Goal: Task Accomplishment & Management: Manage account settings

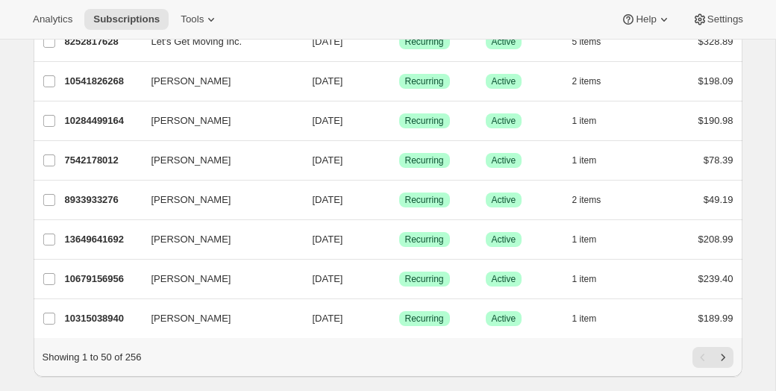
scroll to position [1805, 0]
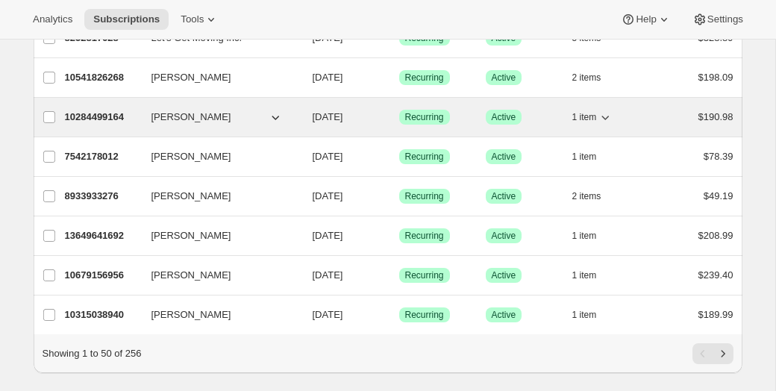
click at [216, 116] on span "Samantha Fielding" at bounding box center [191, 117] width 80 height 15
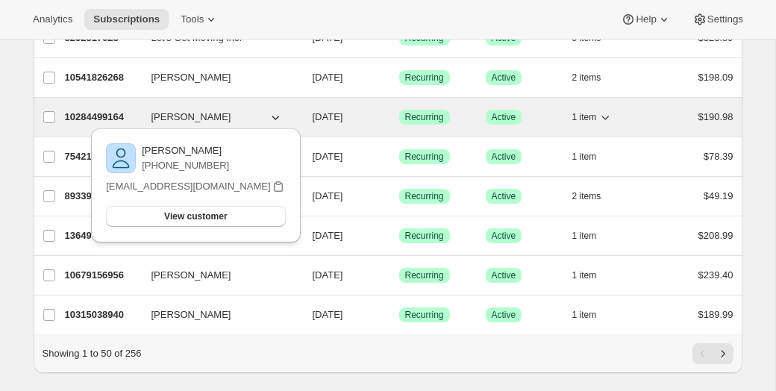
click at [324, 122] on p "11/02/2025" at bounding box center [350, 117] width 75 height 15
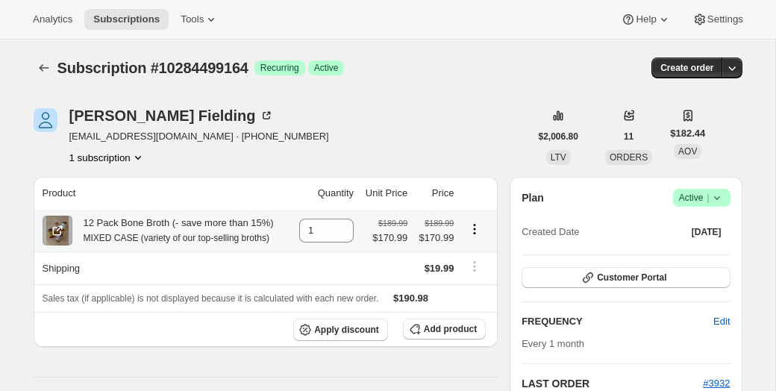
click at [476, 228] on icon "Product actions" at bounding box center [475, 229] width 2 height 2
click at [479, 265] on span "Swap variant" at bounding box center [475, 258] width 56 height 15
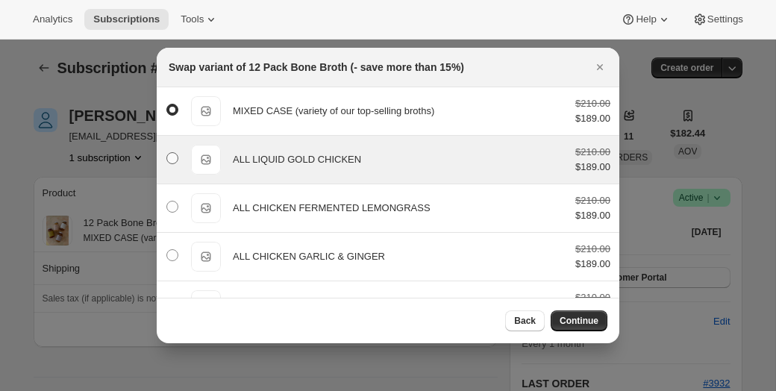
click at [176, 154] on span ":rd4:" at bounding box center [172, 158] width 12 height 12
click at [167, 153] on input ":rd4:" at bounding box center [166, 152] width 1 height 1
radio input "false"
radio input "true"
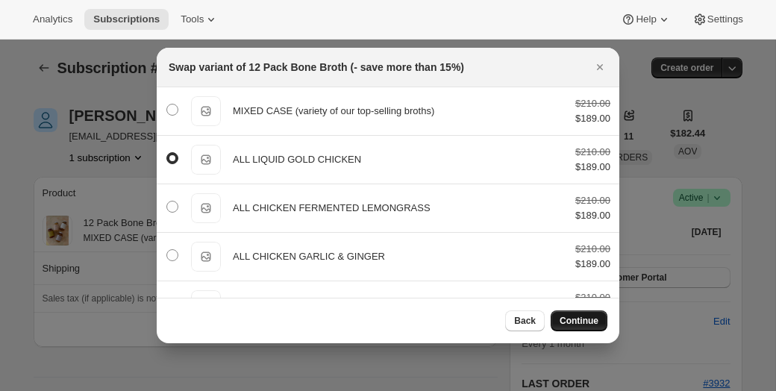
click at [586, 313] on button "Continue" at bounding box center [578, 320] width 57 height 21
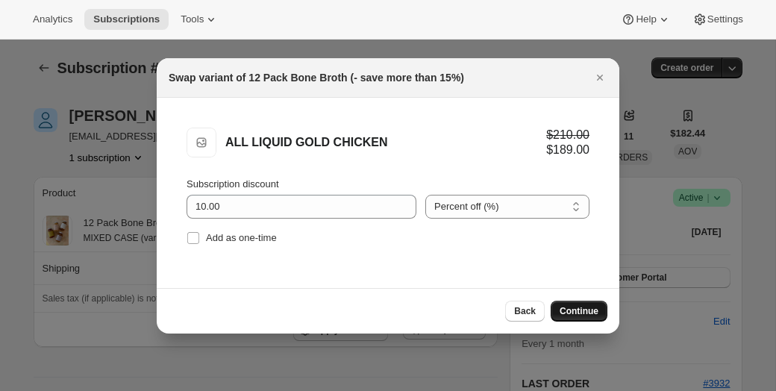
click at [585, 306] on span "Continue" at bounding box center [578, 311] width 39 height 12
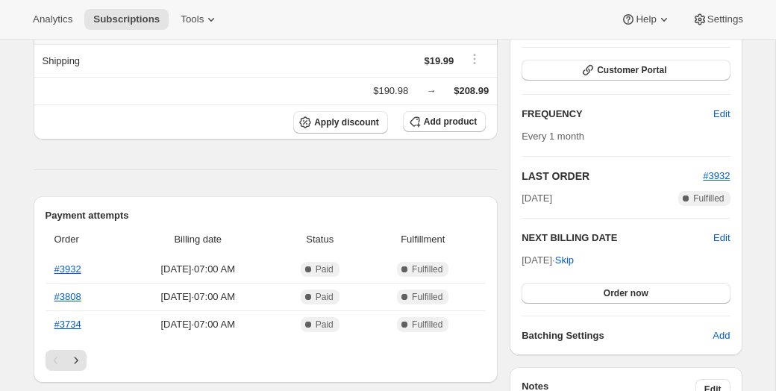
scroll to position [291, 0]
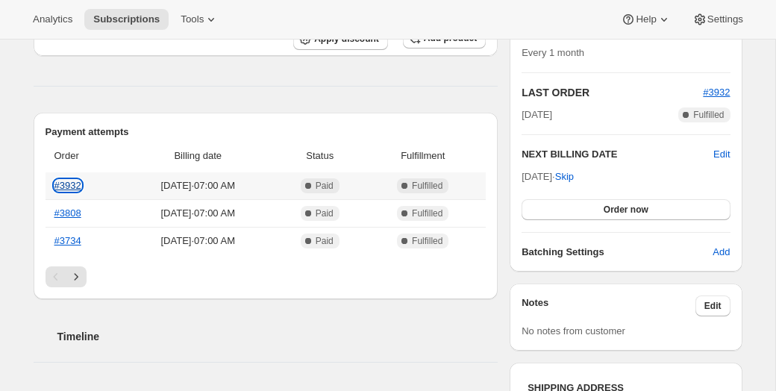
click at [71, 190] on link "#3932" at bounding box center [67, 185] width 27 height 11
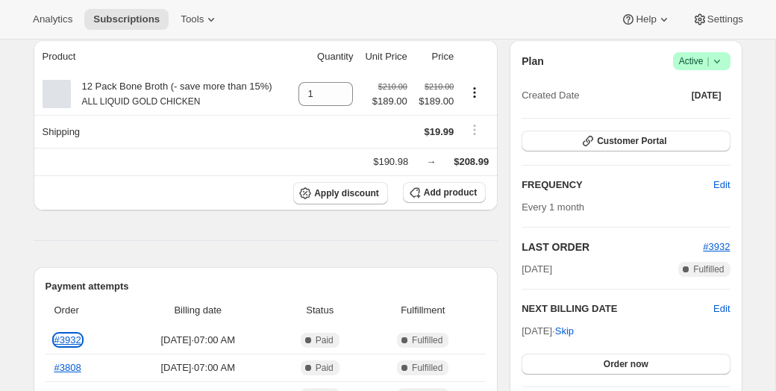
scroll to position [0, 0]
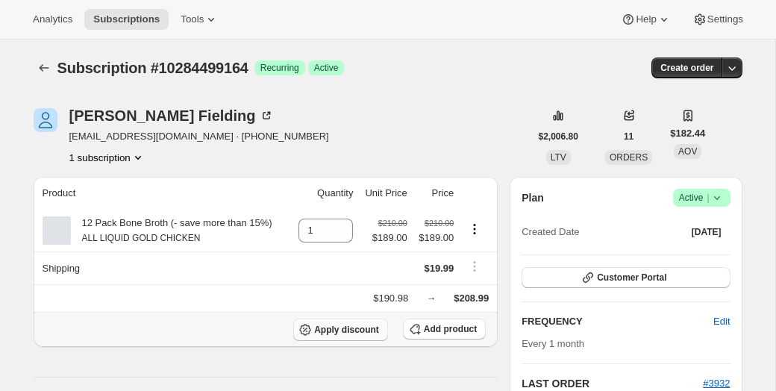
click at [357, 329] on span "Apply discount" at bounding box center [346, 330] width 65 height 12
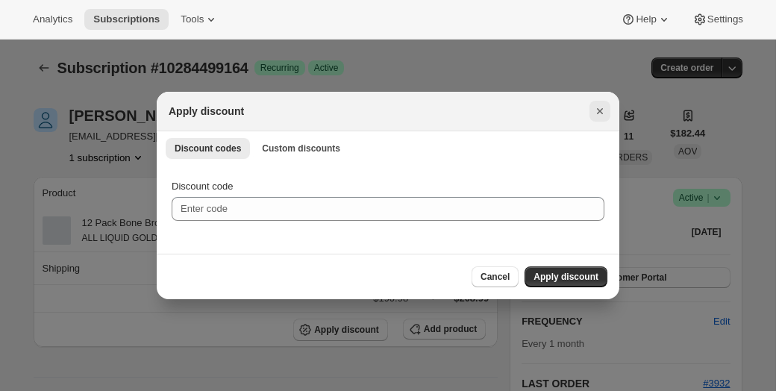
click at [601, 116] on icon "Close" at bounding box center [599, 111] width 15 height 15
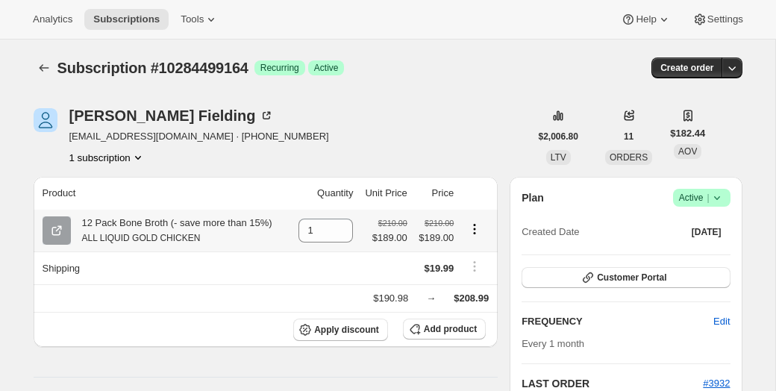
click at [477, 232] on icon "Product actions" at bounding box center [474, 229] width 15 height 15
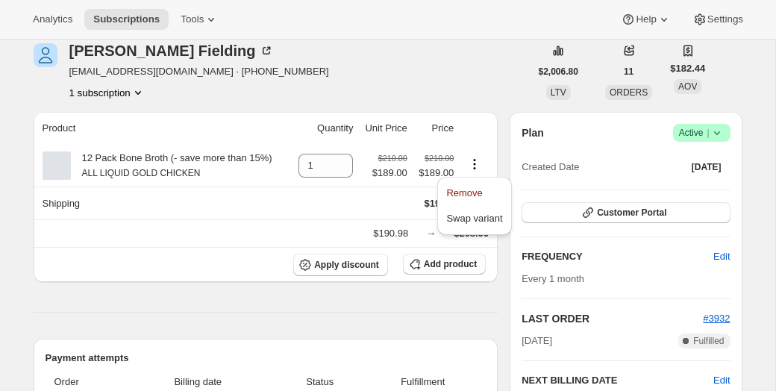
scroll to position [74, 0]
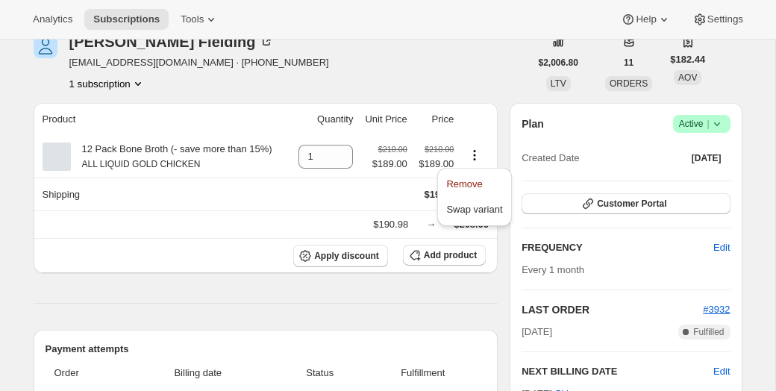
click at [471, 74] on div "Samantha Fielding samanthaolivialily@gmail.com · +12892427478 1 subscription" at bounding box center [282, 62] width 496 height 57
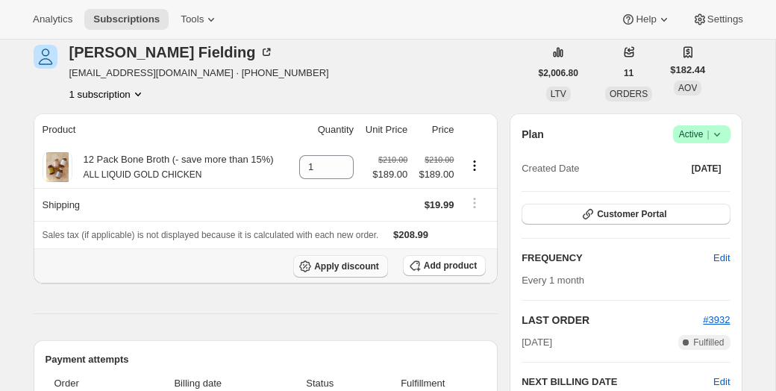
scroll to position [58, 0]
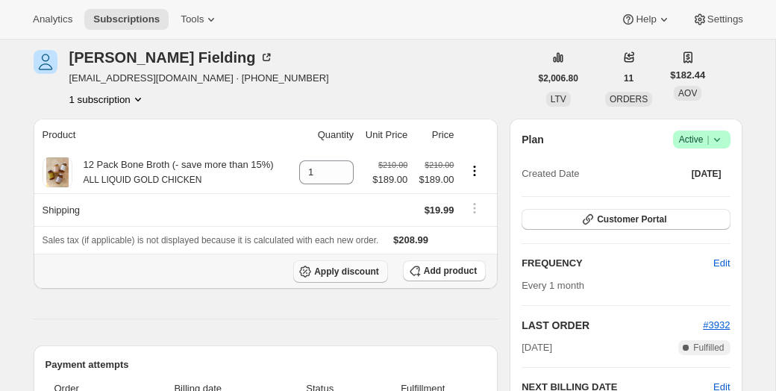
click at [351, 270] on span "Apply discount" at bounding box center [346, 272] width 65 height 12
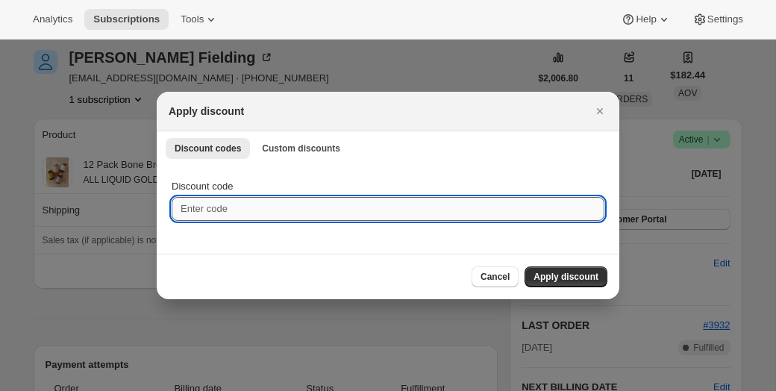
click at [275, 212] on input "Discount code" at bounding box center [388, 209] width 433 height 24
type input "s"
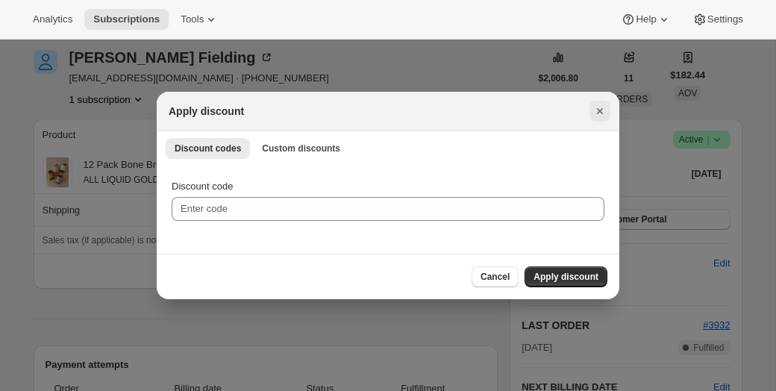
click at [597, 109] on icon "Close" at bounding box center [600, 111] width 6 height 6
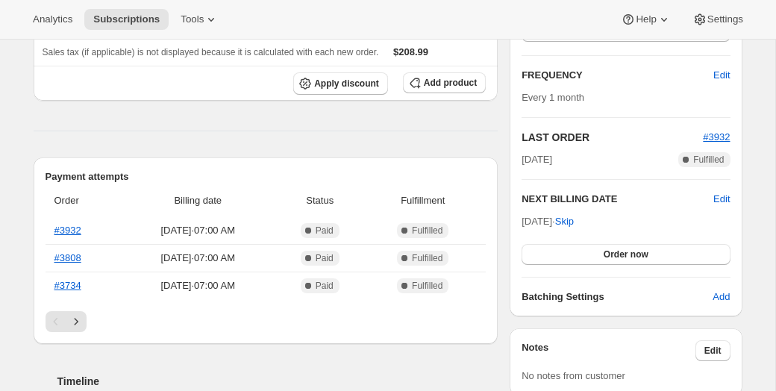
scroll to position [0, 0]
